Goal: Register for event/course

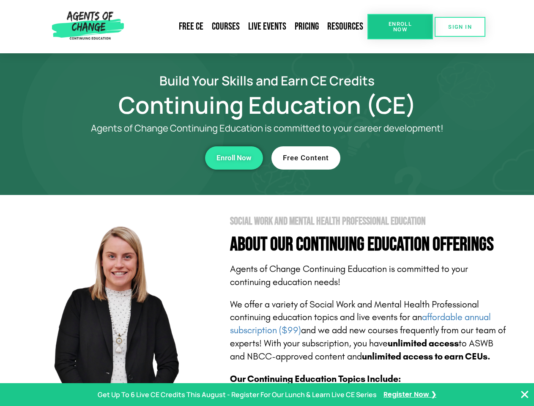
click at [267, 203] on section "Social Work and Mental Health Professional Education About Our Continuing Educa…" at bounding box center [267, 372] width 534 height 355
click at [400, 27] on span "Enroll Now" at bounding box center [400, 26] width 38 height 11
click at [460, 27] on span "SIGN IN" at bounding box center [460, 26] width 24 height 5
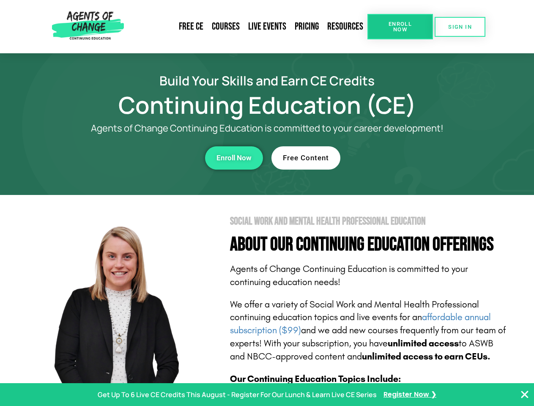
click at [147, 158] on div "Enroll Now" at bounding box center [146, 157] width 233 height 23
click at [234, 158] on span "Enroll Now" at bounding box center [234, 157] width 35 height 7
click at [388, 158] on div "Free Content" at bounding box center [388, 157] width 233 height 23
